Goal: Transaction & Acquisition: Download file/media

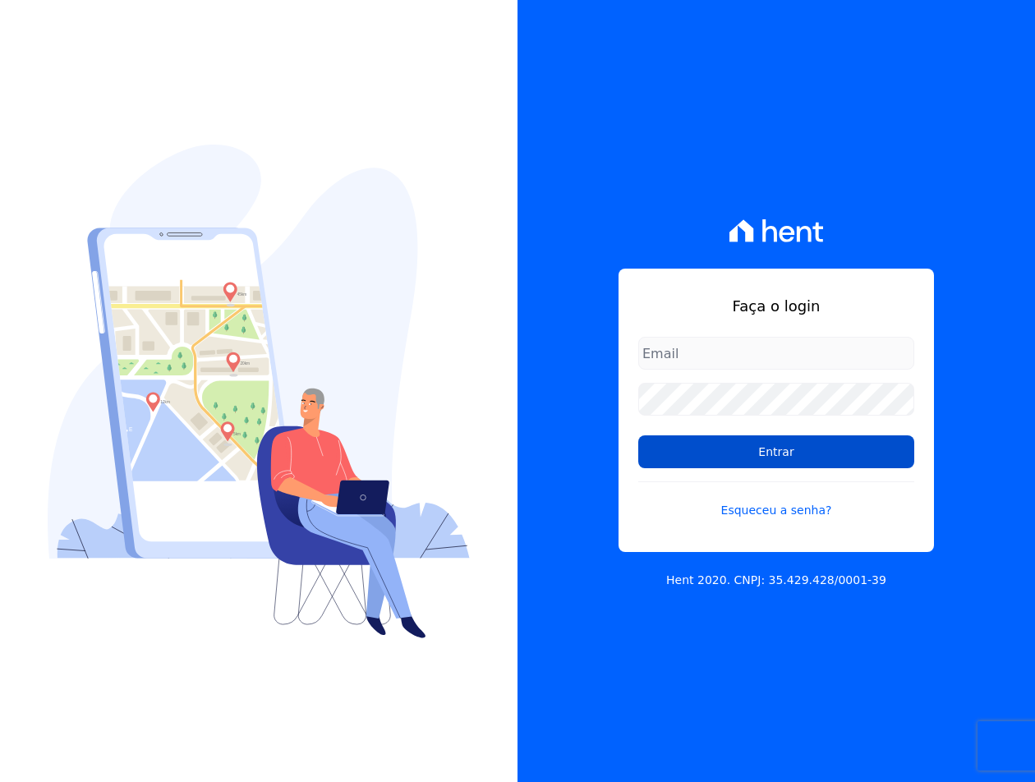
type input "[EMAIL_ADDRESS][DOMAIN_NAME]"
click at [719, 455] on input "Entrar" at bounding box center [776, 451] width 276 height 33
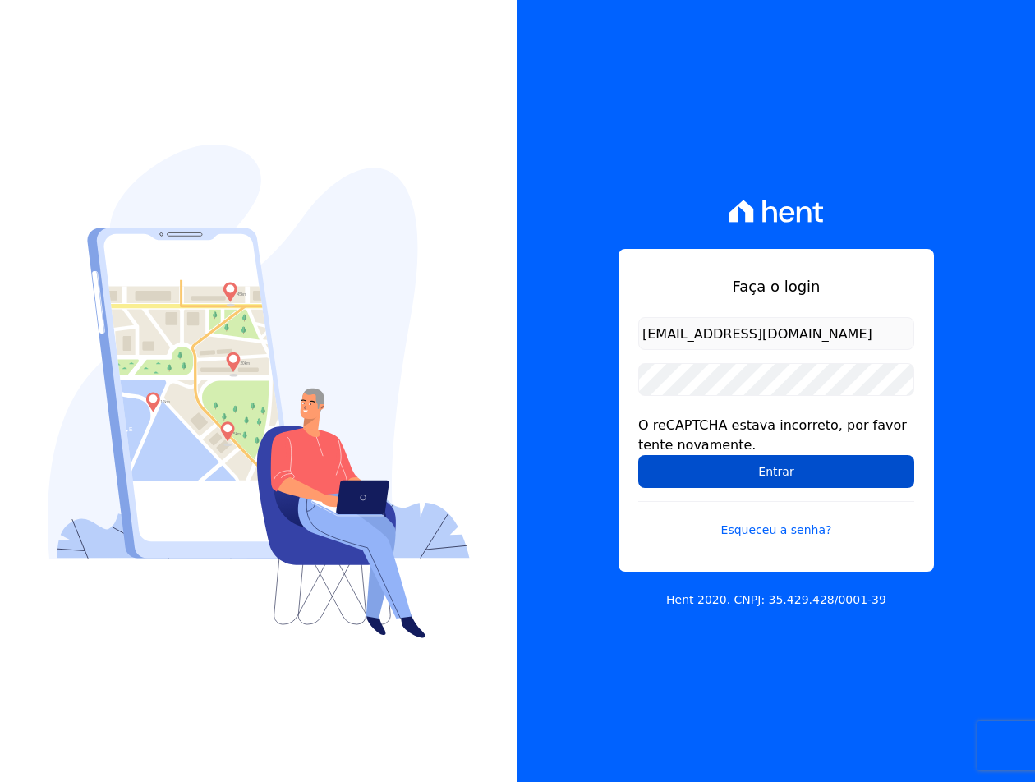
click at [670, 487] on input "Entrar" at bounding box center [776, 471] width 276 height 33
click at [744, 471] on input "Entrar" at bounding box center [776, 471] width 276 height 33
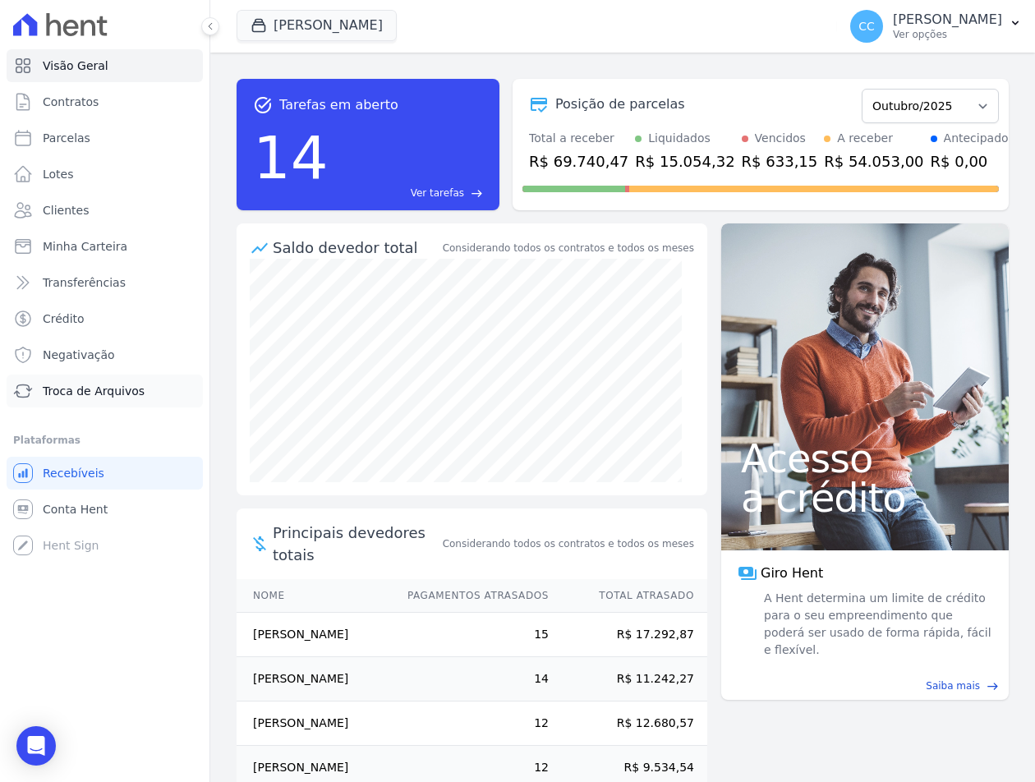
click at [101, 392] on span "Troca de Arquivos" at bounding box center [94, 391] width 102 height 16
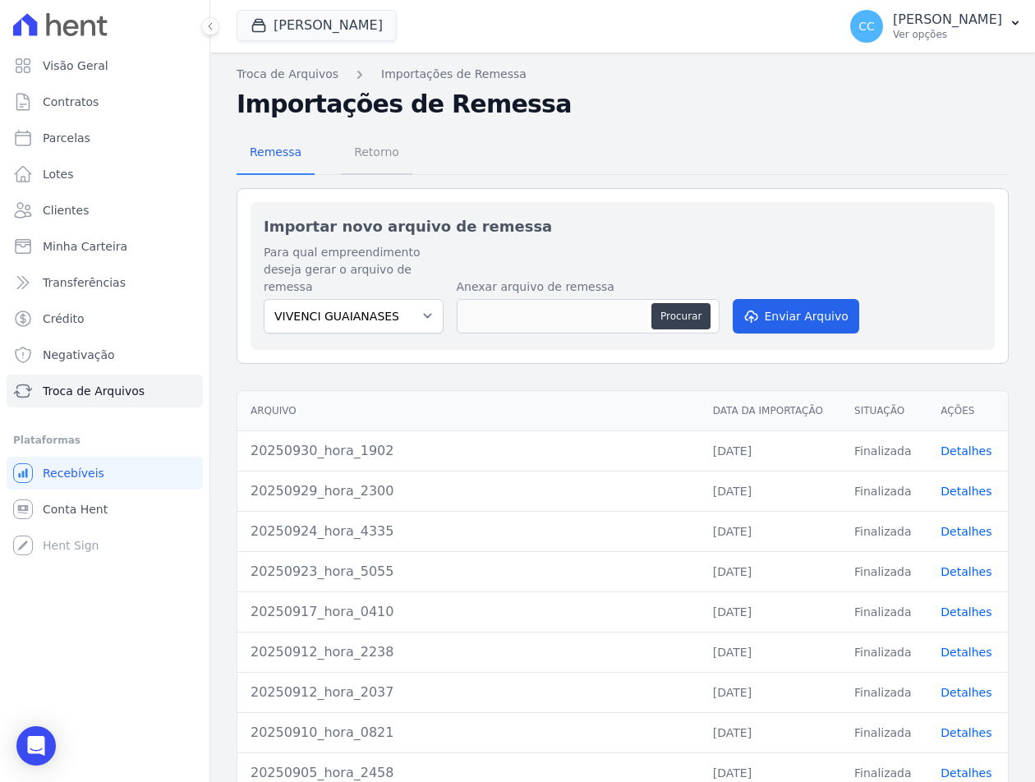
click at [358, 150] on span "Retorno" at bounding box center [376, 152] width 65 height 33
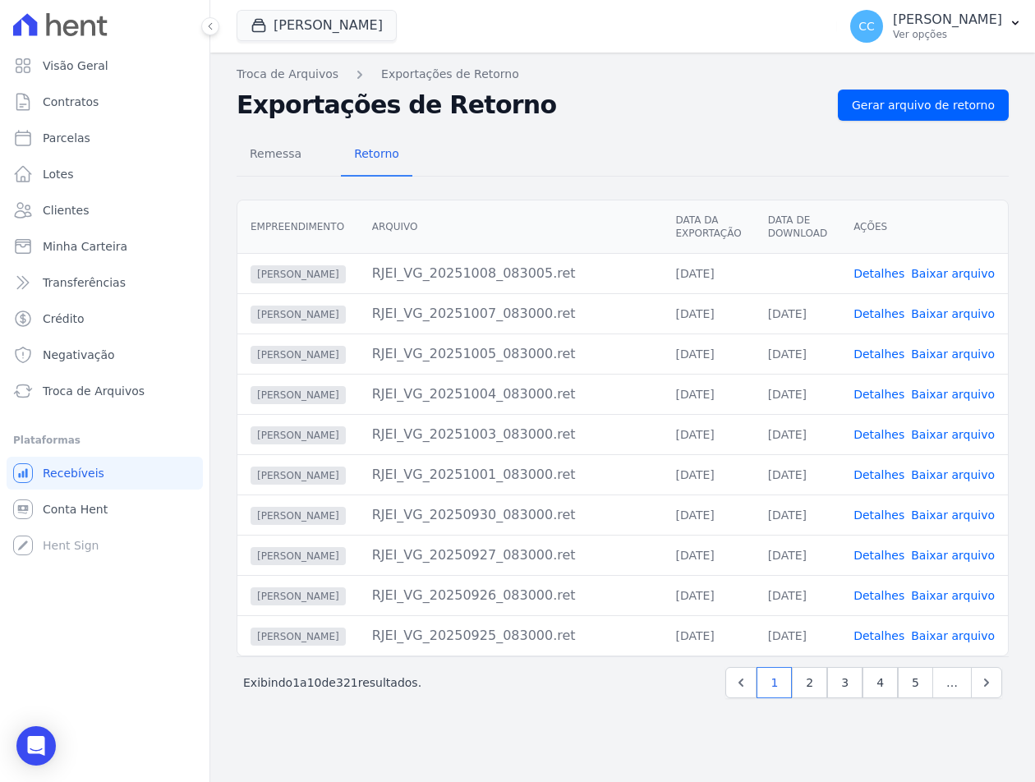
click at [977, 270] on link "Baixar arquivo" at bounding box center [953, 273] width 84 height 13
click at [316, 24] on button "Vivenci Guaianases" at bounding box center [317, 25] width 160 height 31
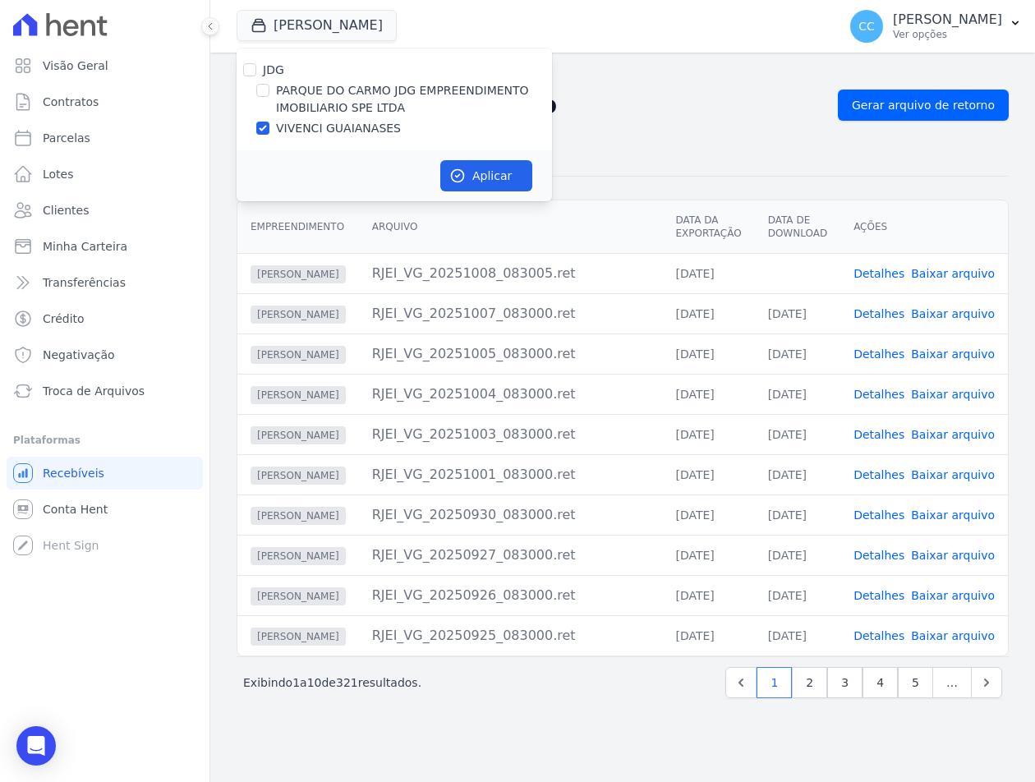
click at [312, 106] on label "PARQUE DO CARMO JDG EMPREENDIMENTO IMOBILIARIO SPE LTDA" at bounding box center [414, 99] width 276 height 34
click at [269, 97] on input "PARQUE DO CARMO JDG EMPREENDIMENTO IMOBILIARIO SPE LTDA" at bounding box center [262, 90] width 13 height 13
checkbox input "true"
click at [303, 126] on label "VIVENCI GUAIANASES" at bounding box center [338, 128] width 125 height 17
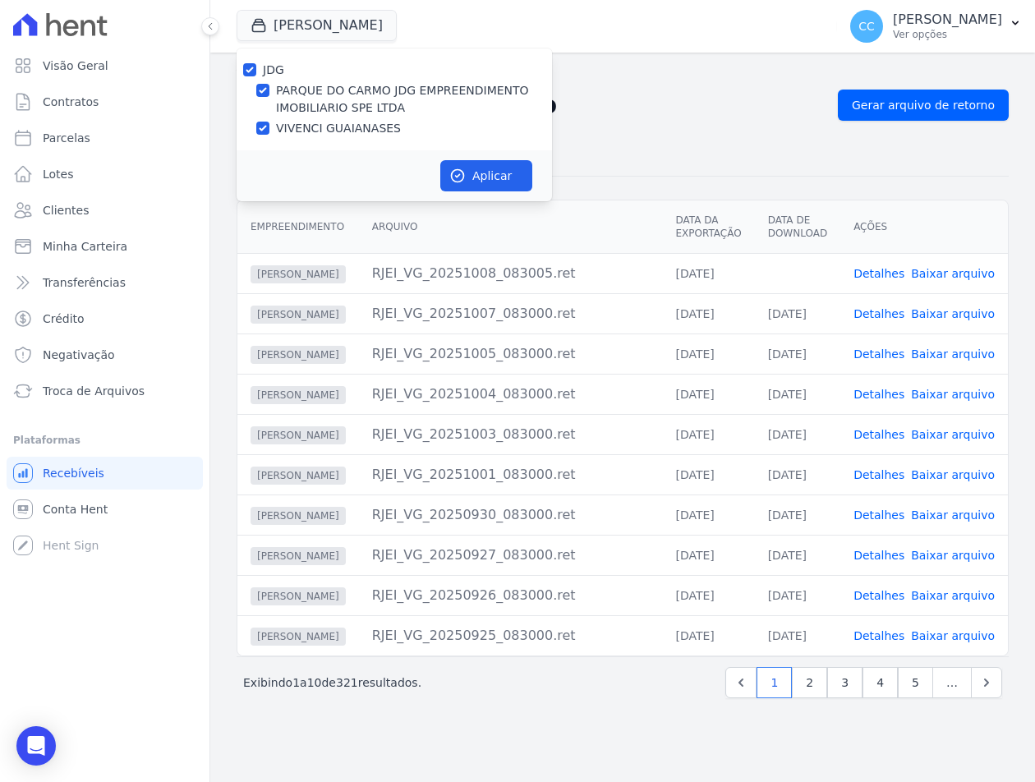
click at [269, 126] on input "VIVENCI GUAIANASES" at bounding box center [262, 128] width 13 height 13
checkbox input "false"
click at [451, 168] on icon "button" at bounding box center [457, 176] width 16 height 16
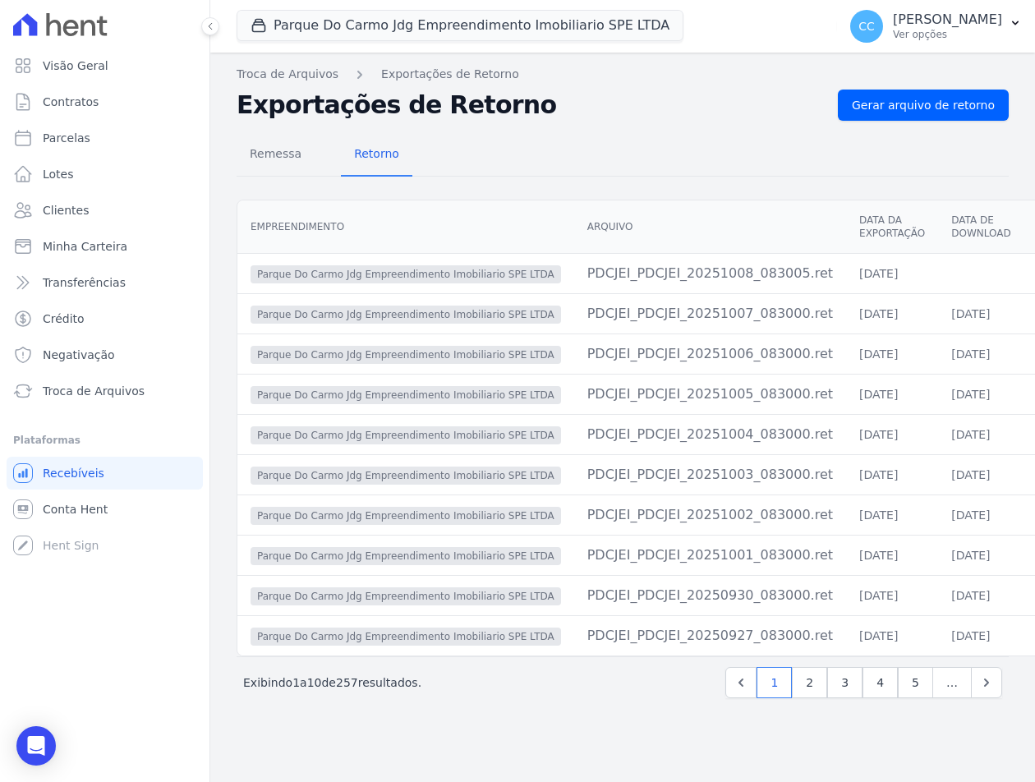
click at [591, 139] on div "Remessa Retorno" at bounding box center [623, 155] width 772 height 43
